Goal: Navigation & Orientation: Find specific page/section

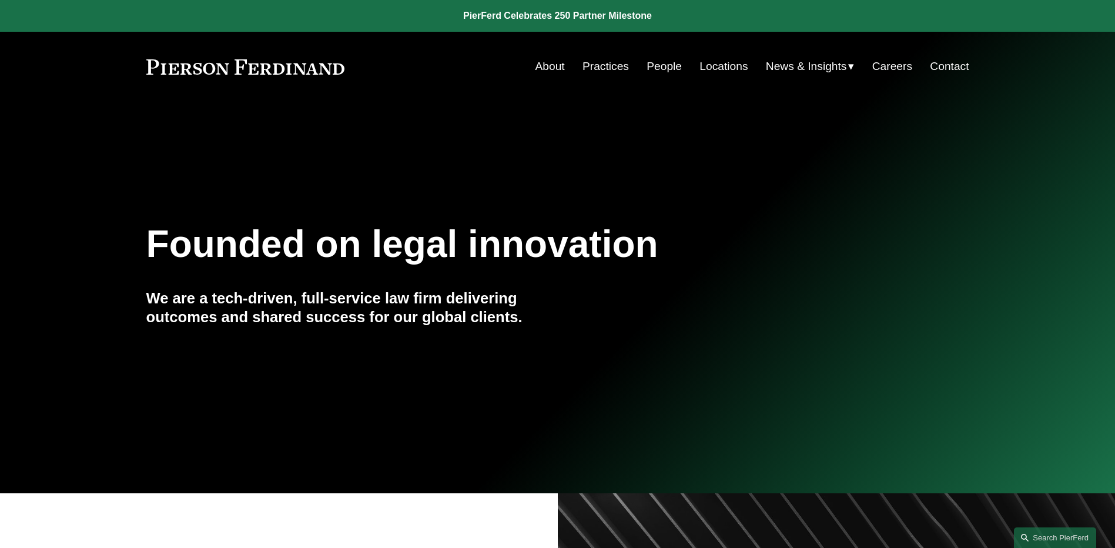
click at [672, 68] on link "People" at bounding box center [664, 66] width 35 height 22
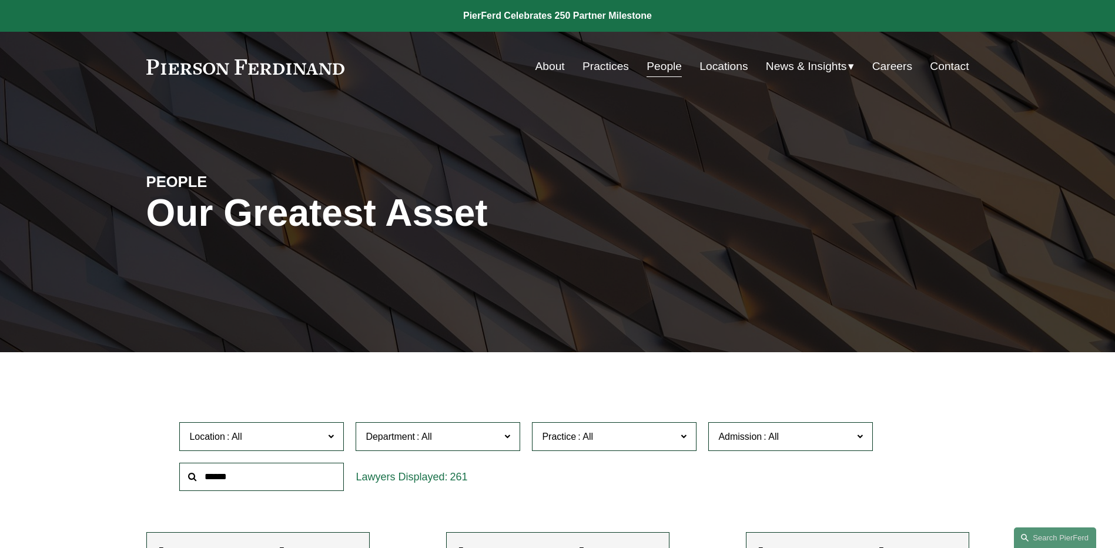
click at [0, 0] on link "News" at bounding box center [0, 0] width 0 height 0
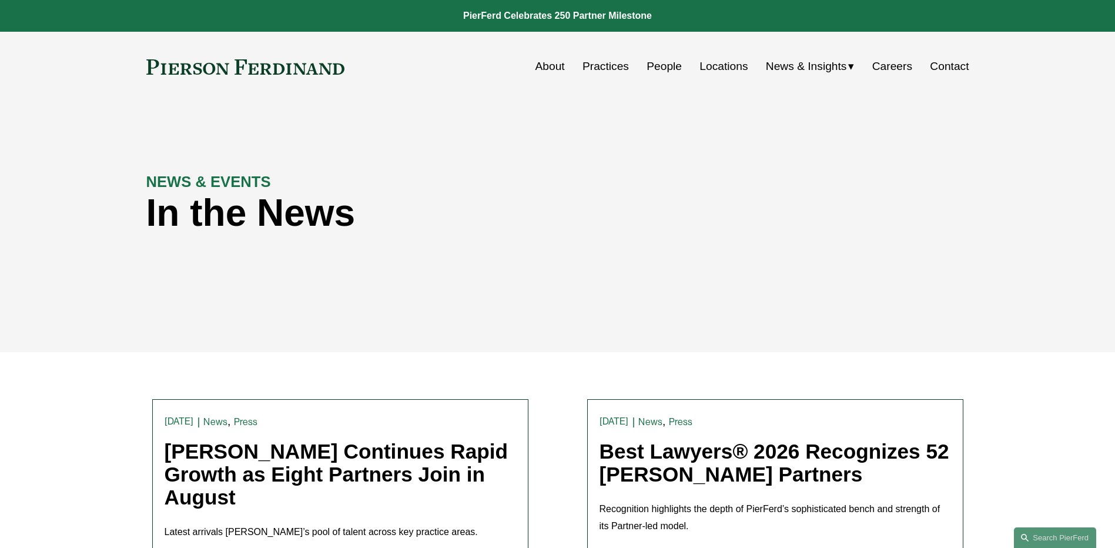
click at [669, 66] on link "People" at bounding box center [664, 66] width 35 height 22
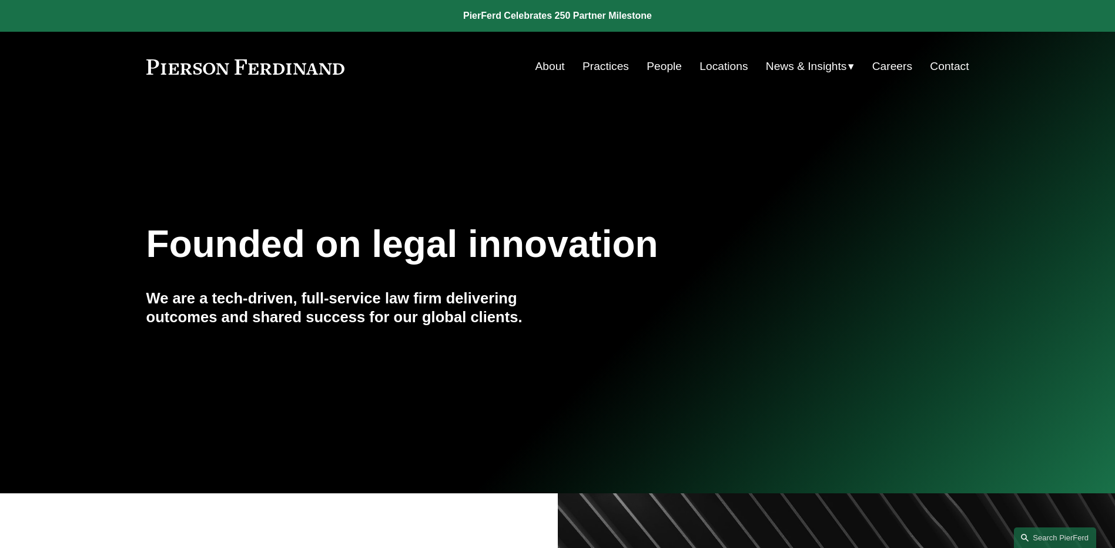
click at [662, 71] on link "People" at bounding box center [664, 66] width 35 height 22
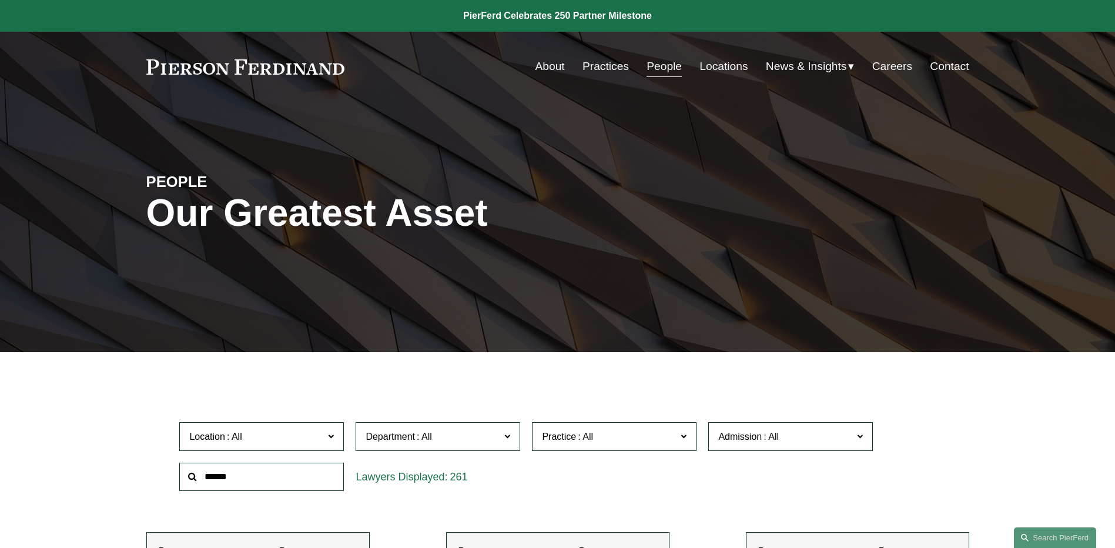
click at [0, 0] on span "News" at bounding box center [0, 0] width 0 height 0
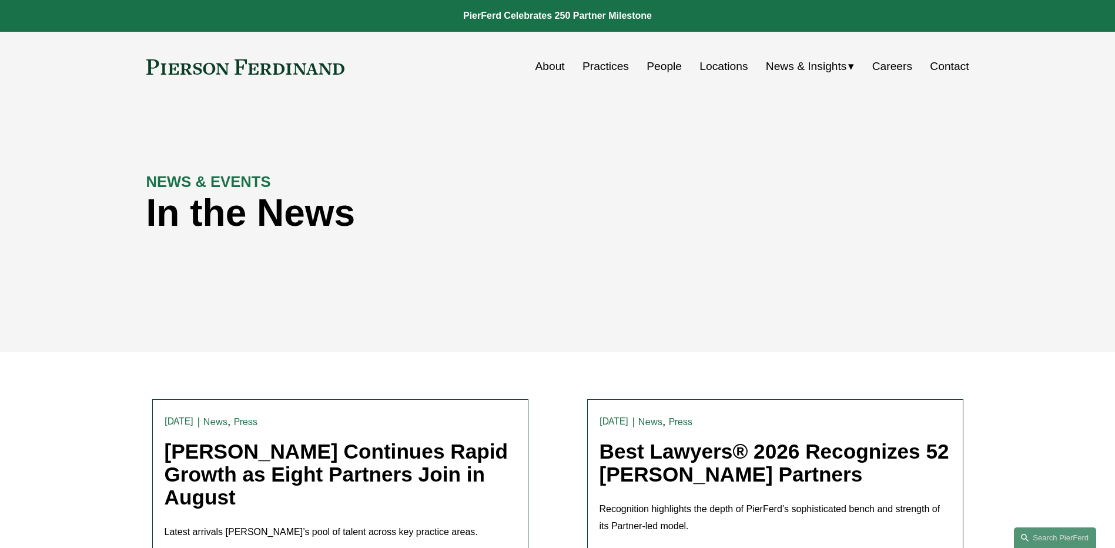
click at [664, 69] on link "People" at bounding box center [664, 66] width 35 height 22
